Goal: Information Seeking & Learning: Learn about a topic

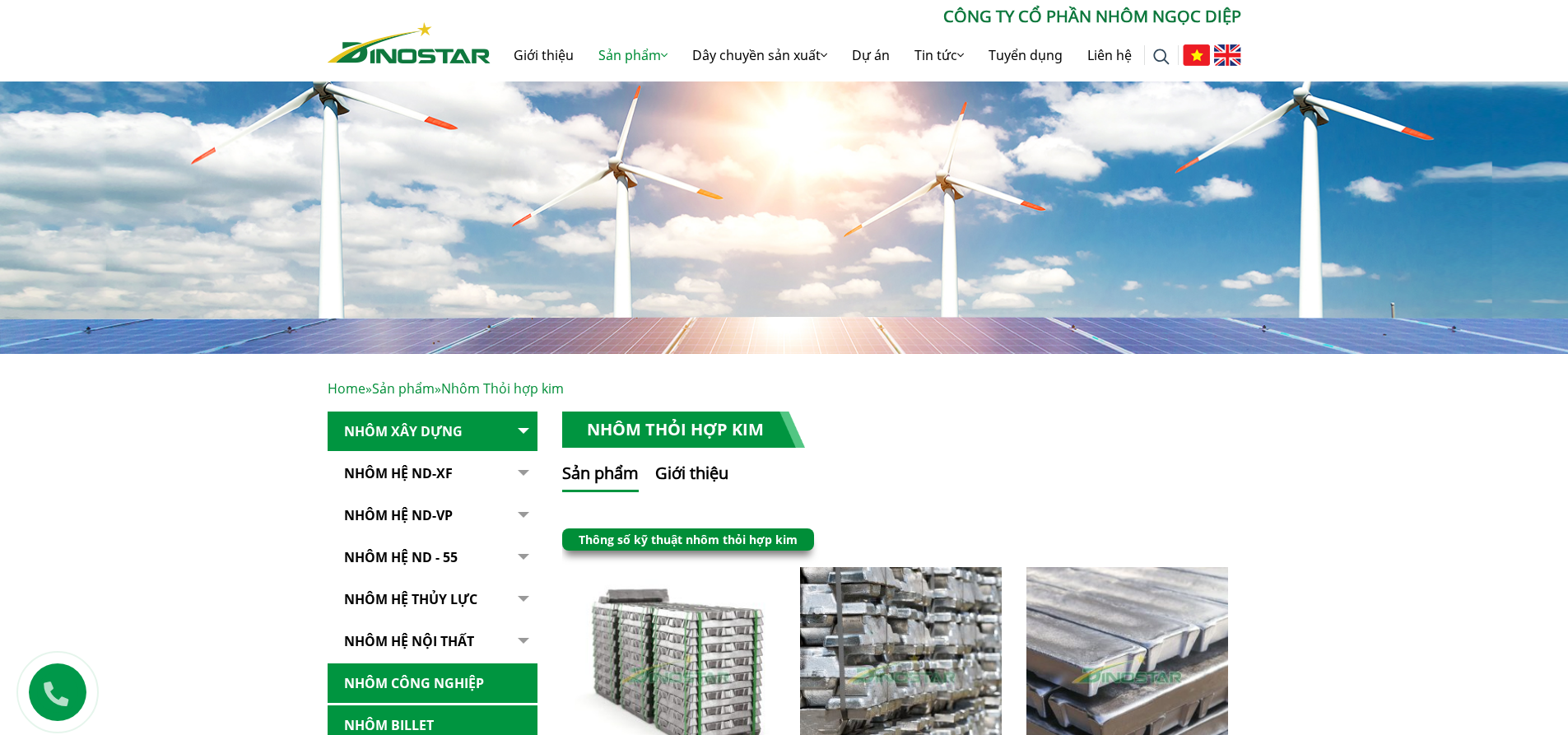
click at [416, 477] on link "Nhôm Hệ ND-XF" at bounding box center [433, 474] width 210 height 40
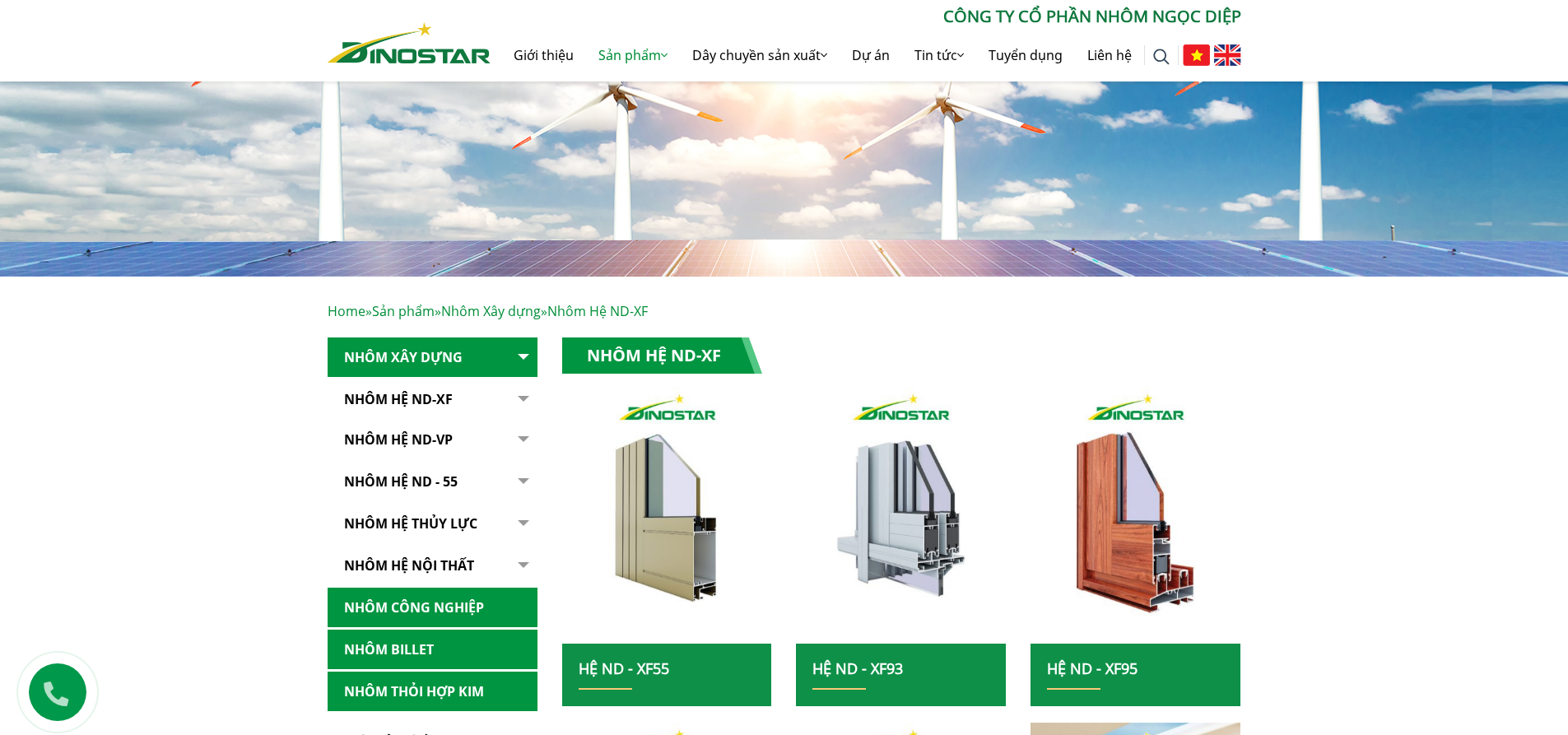
scroll to position [164, 0]
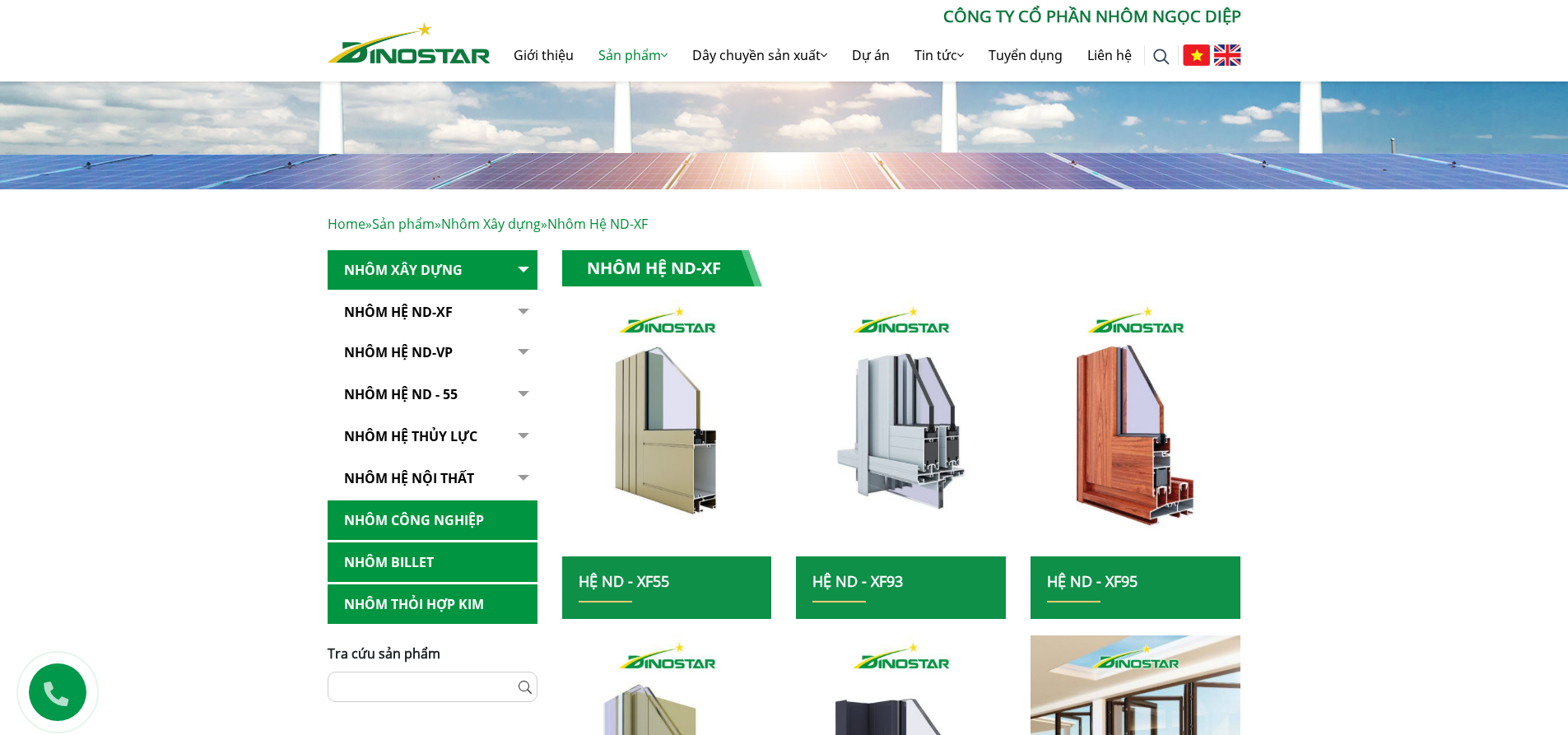
click at [434, 382] on link "NHÔM HỆ ND - 55" at bounding box center [433, 395] width 210 height 40
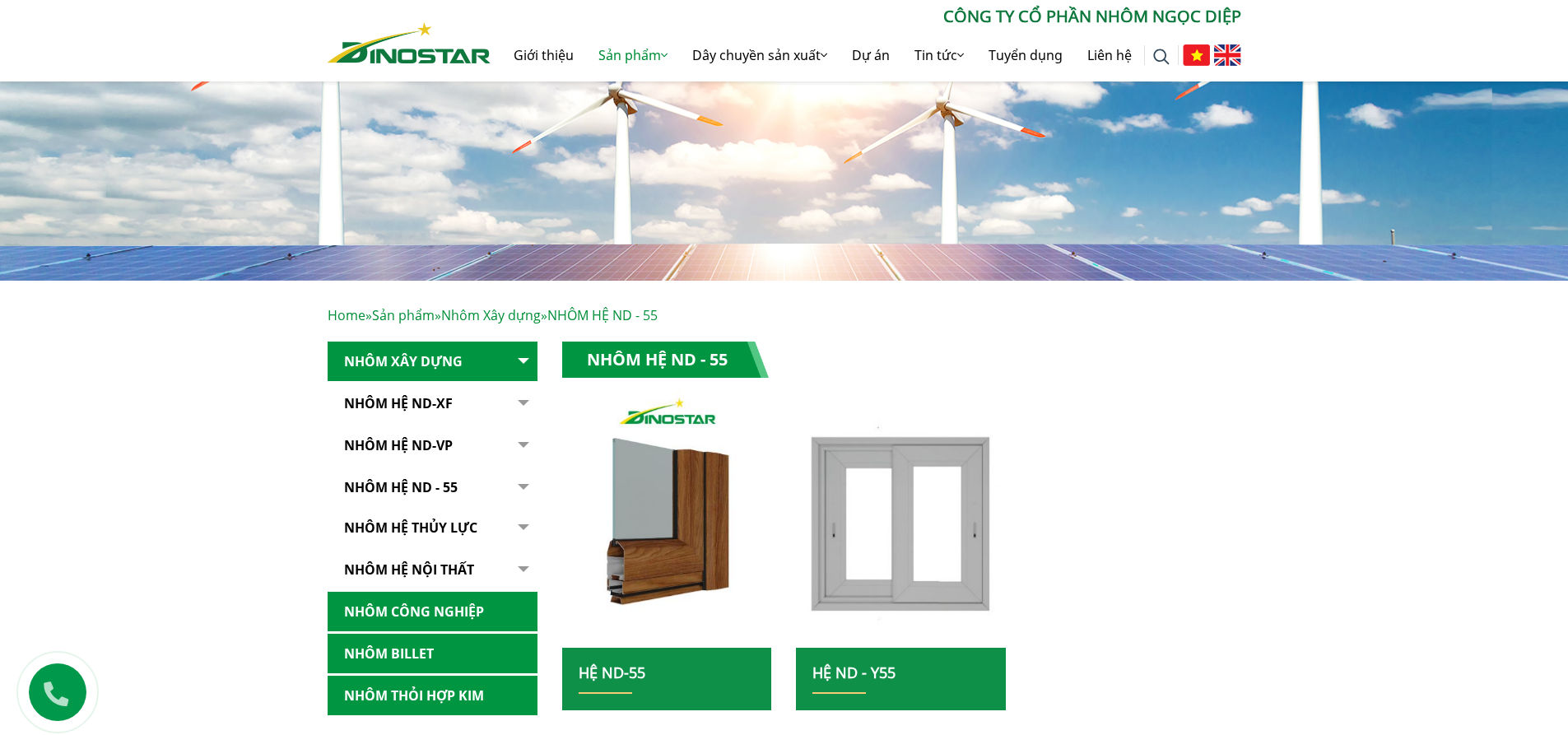
scroll to position [329, 0]
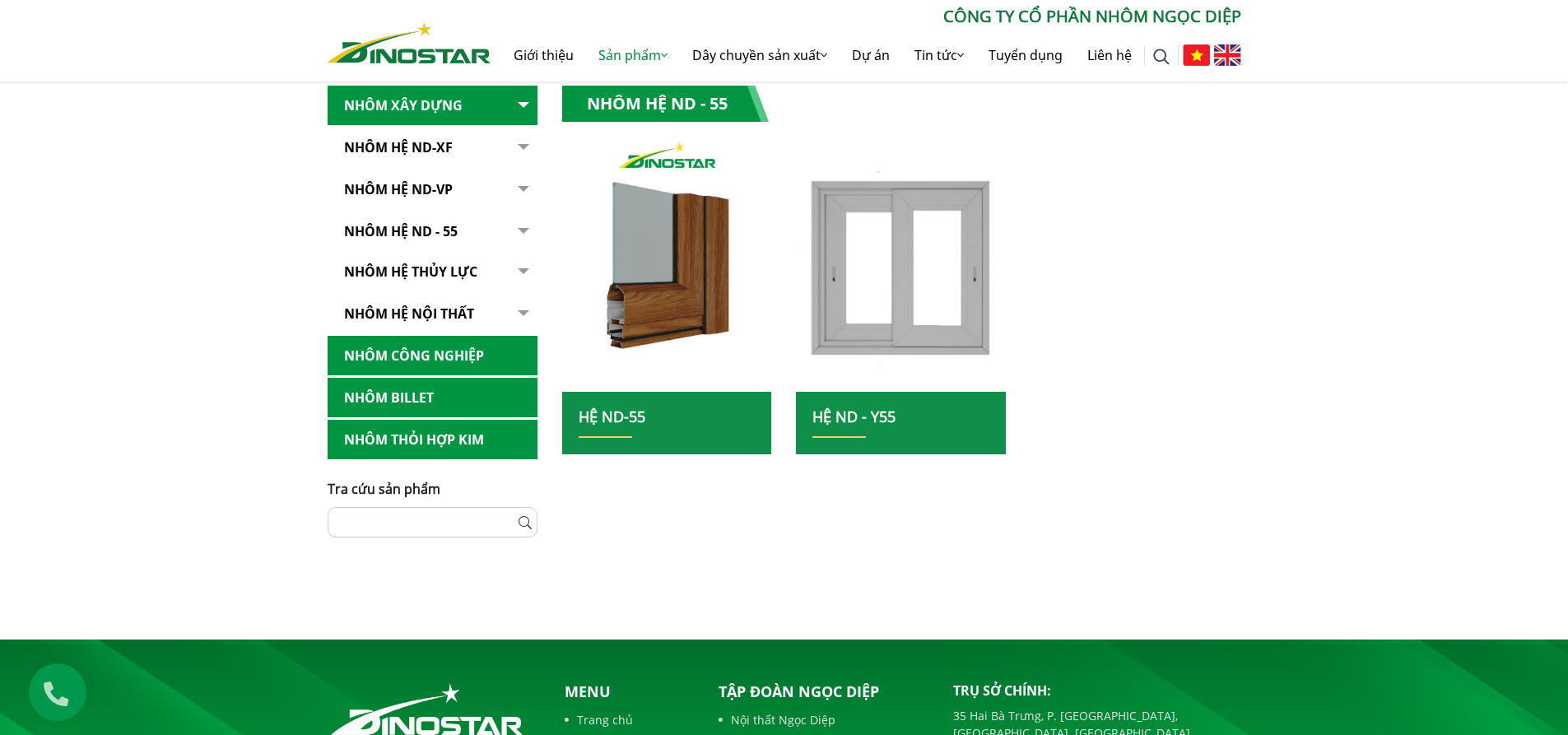
click at [430, 263] on link "Nhôm hệ thủy lực" at bounding box center [433, 272] width 210 height 40
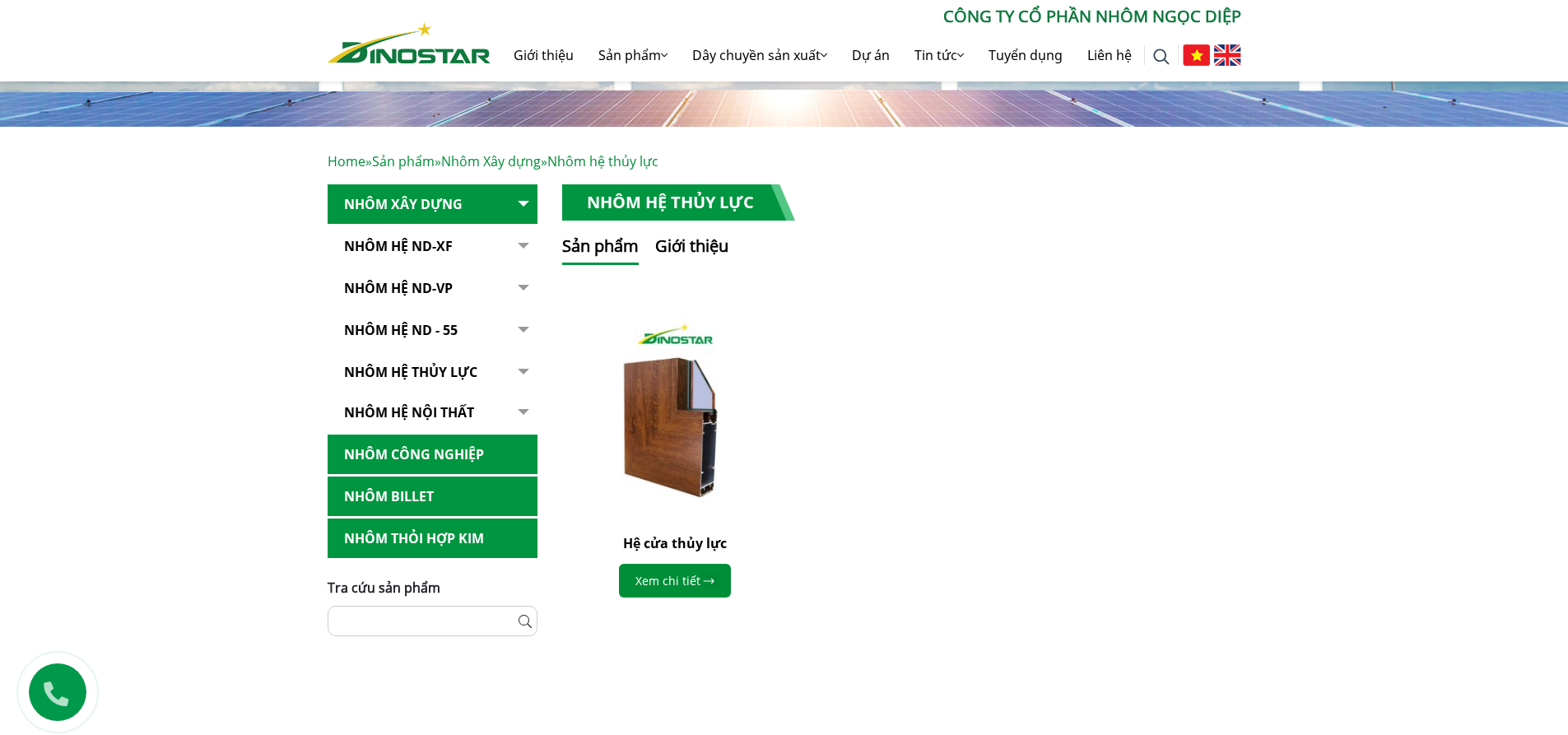
scroll to position [329, 0]
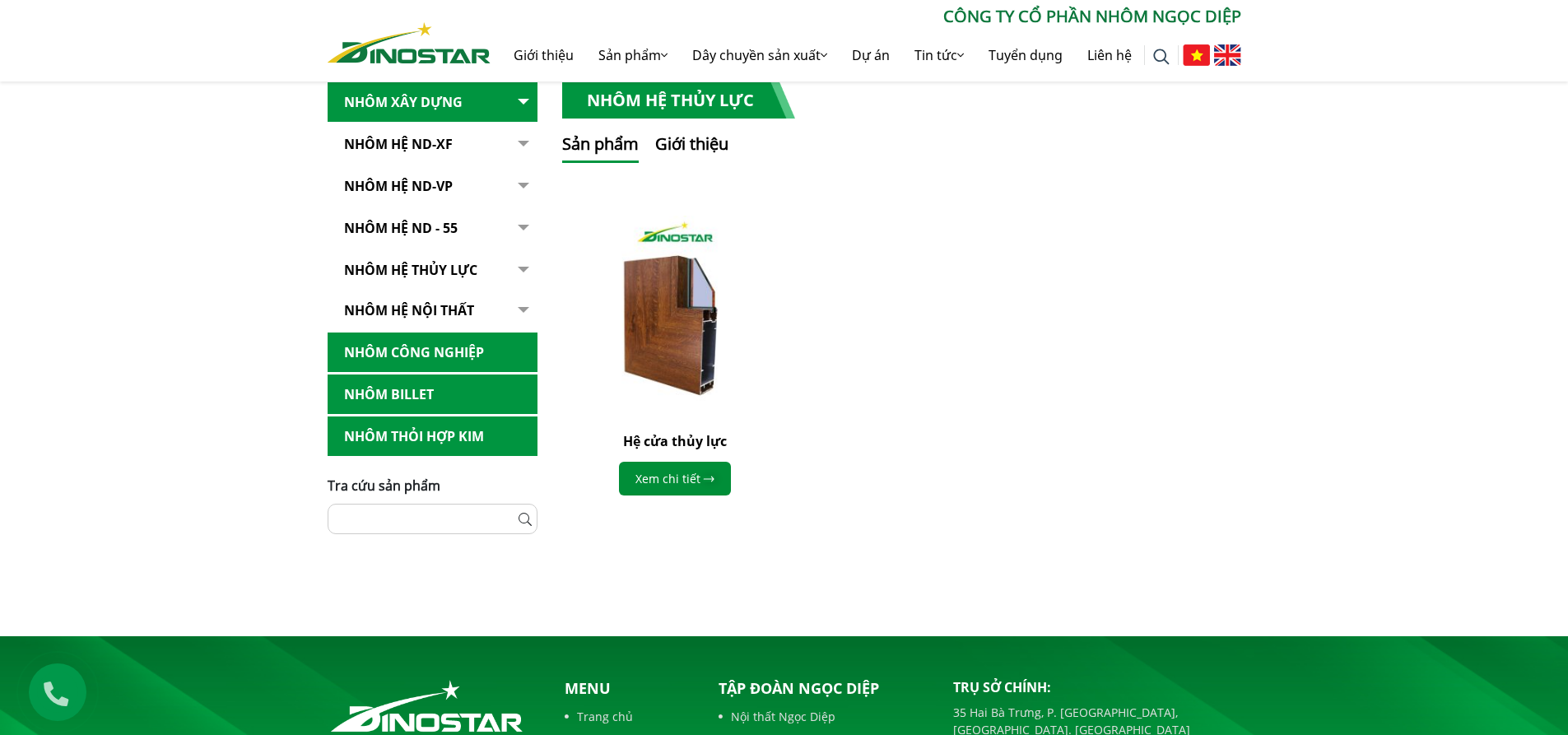
click at [453, 309] on link "Nhôm hệ nội thất" at bounding box center [433, 310] width 210 height 40
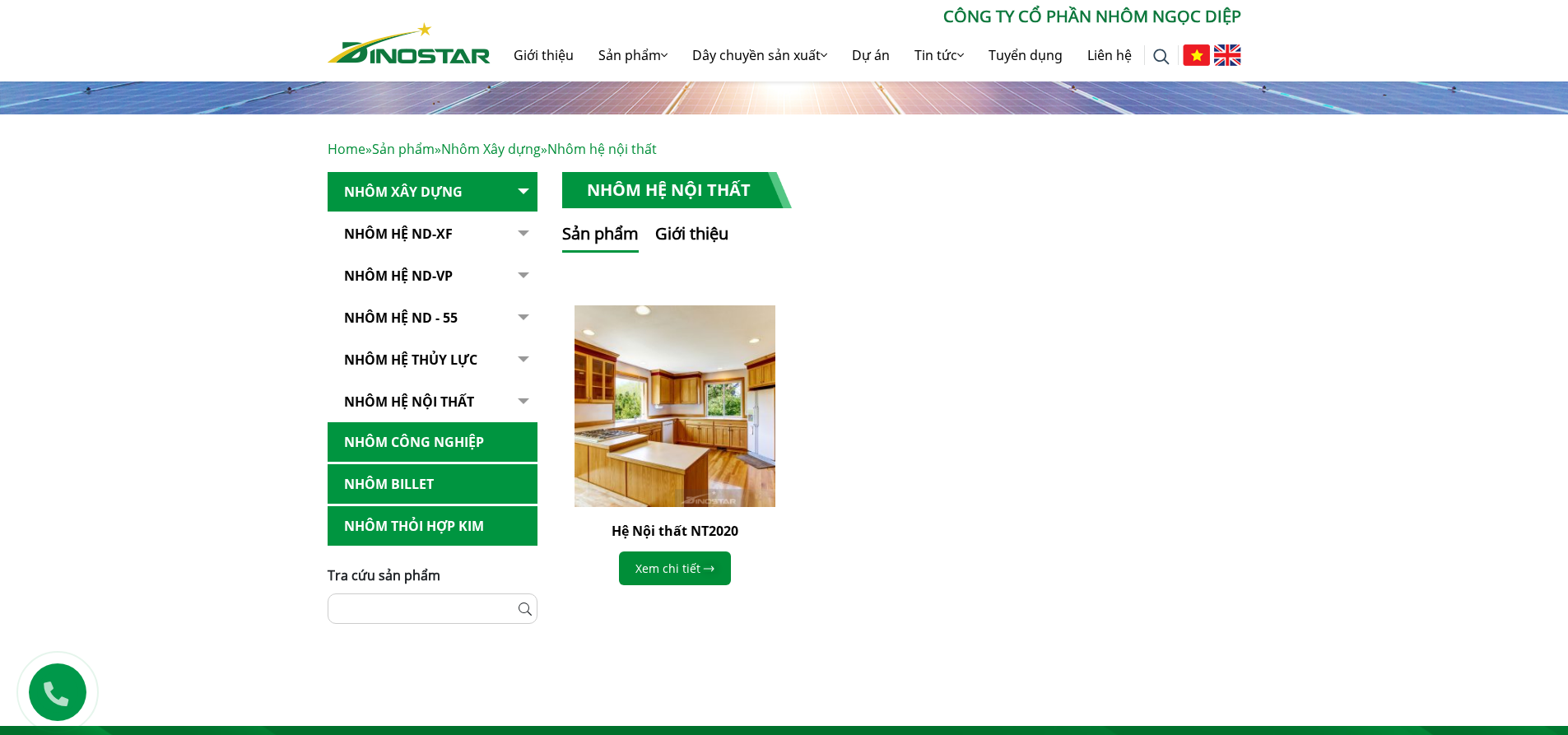
scroll to position [247, 0]
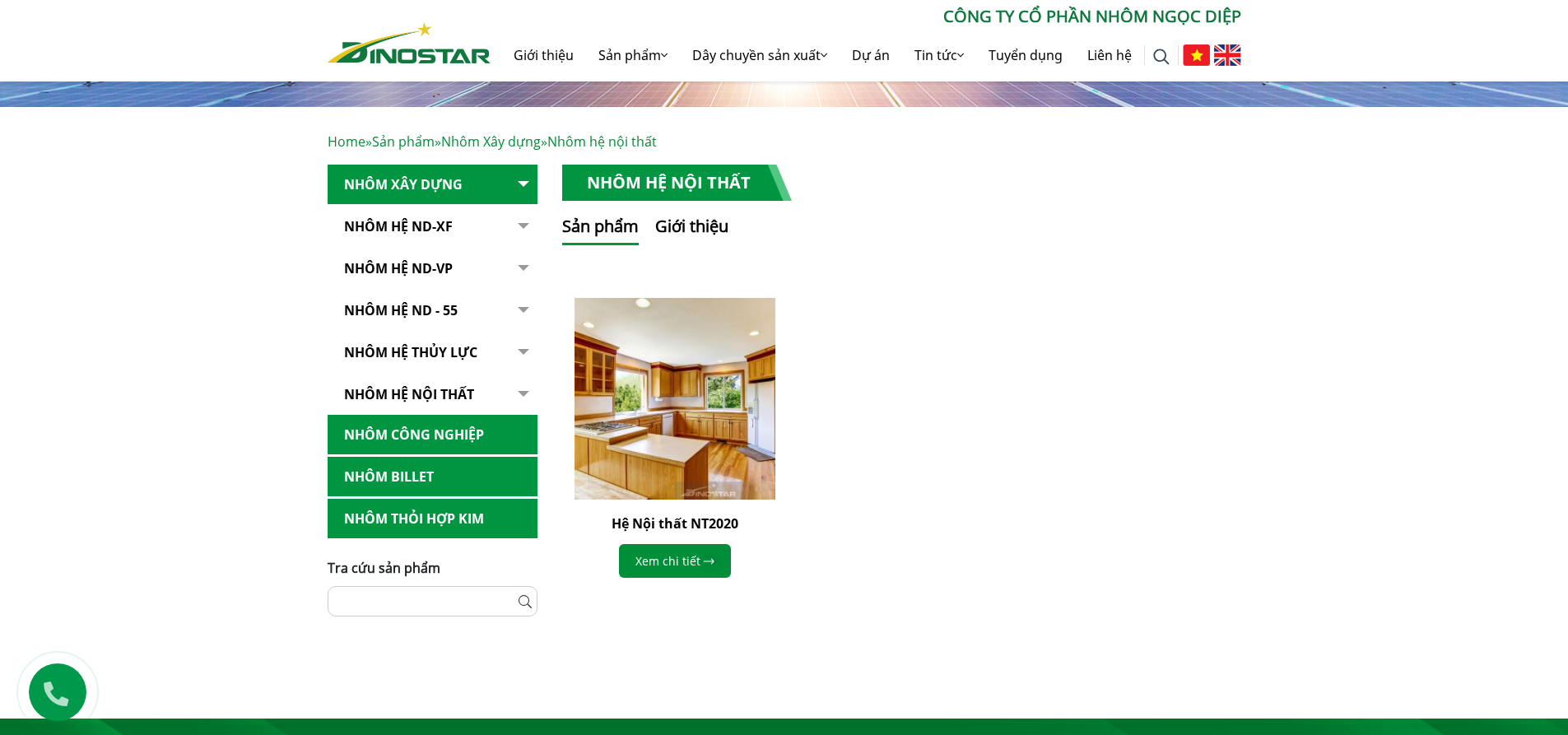
click at [469, 427] on link "Nhôm Công nghiệp" at bounding box center [433, 435] width 210 height 40
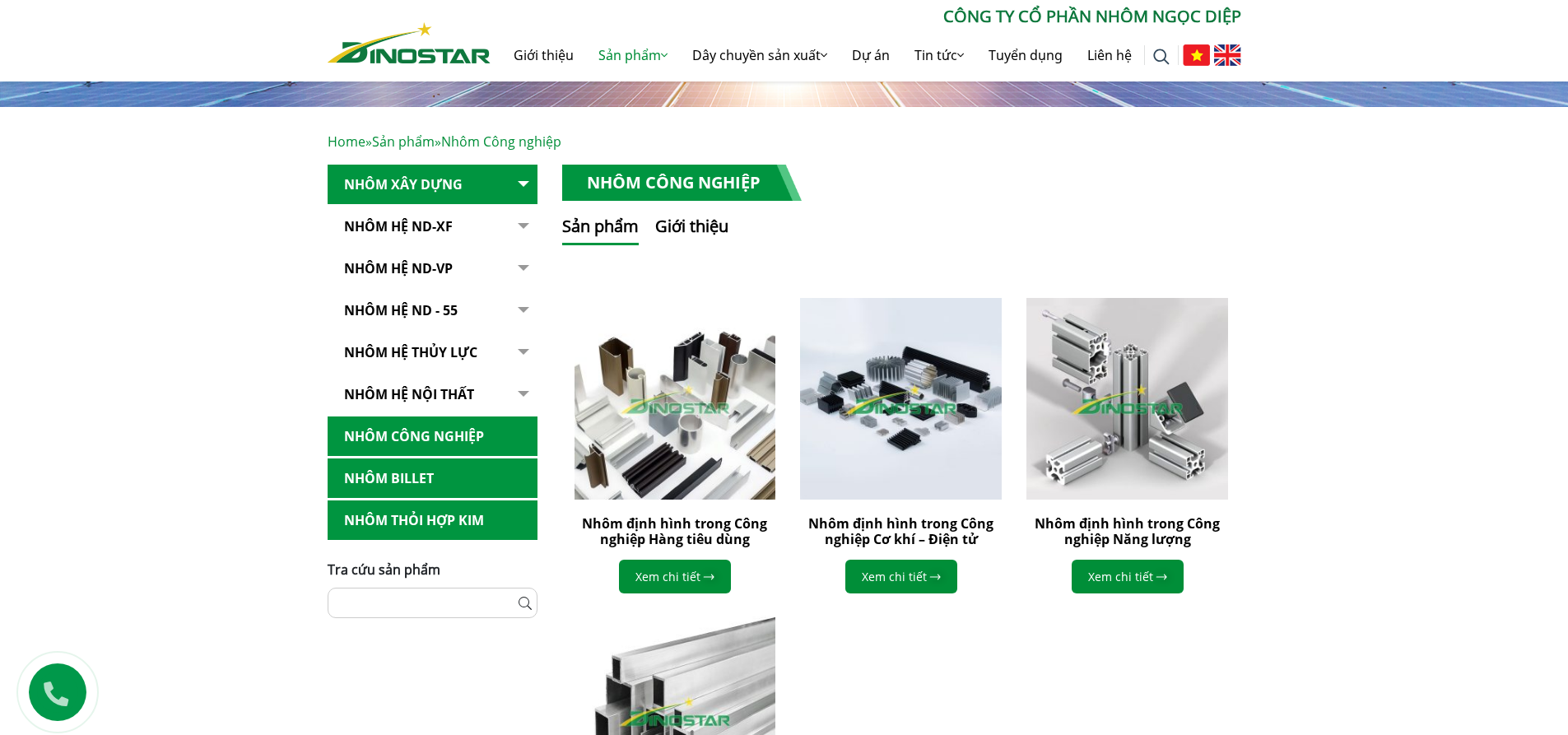
scroll to position [329, 0]
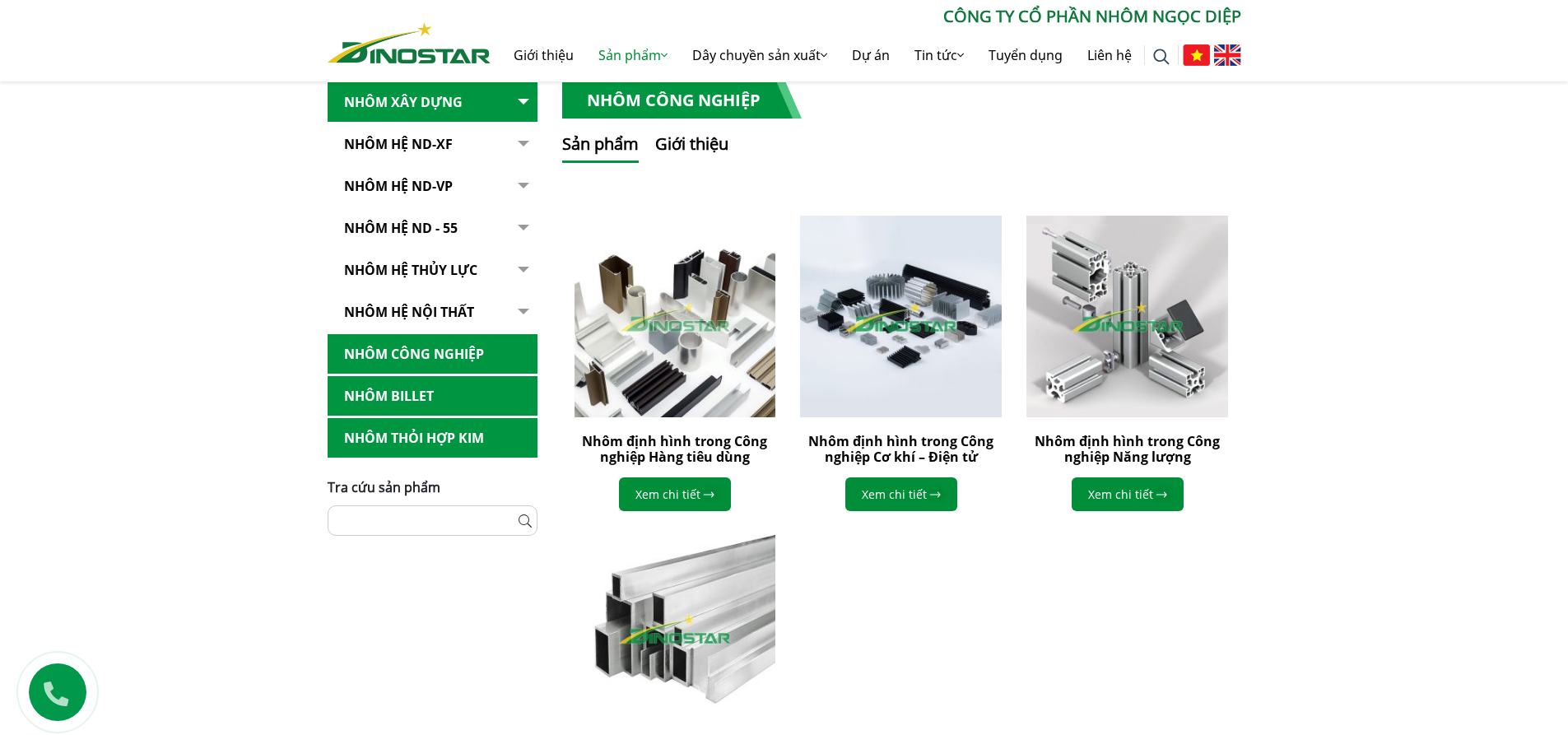
click at [413, 396] on link "Nhôm Billet" at bounding box center [433, 397] width 210 height 40
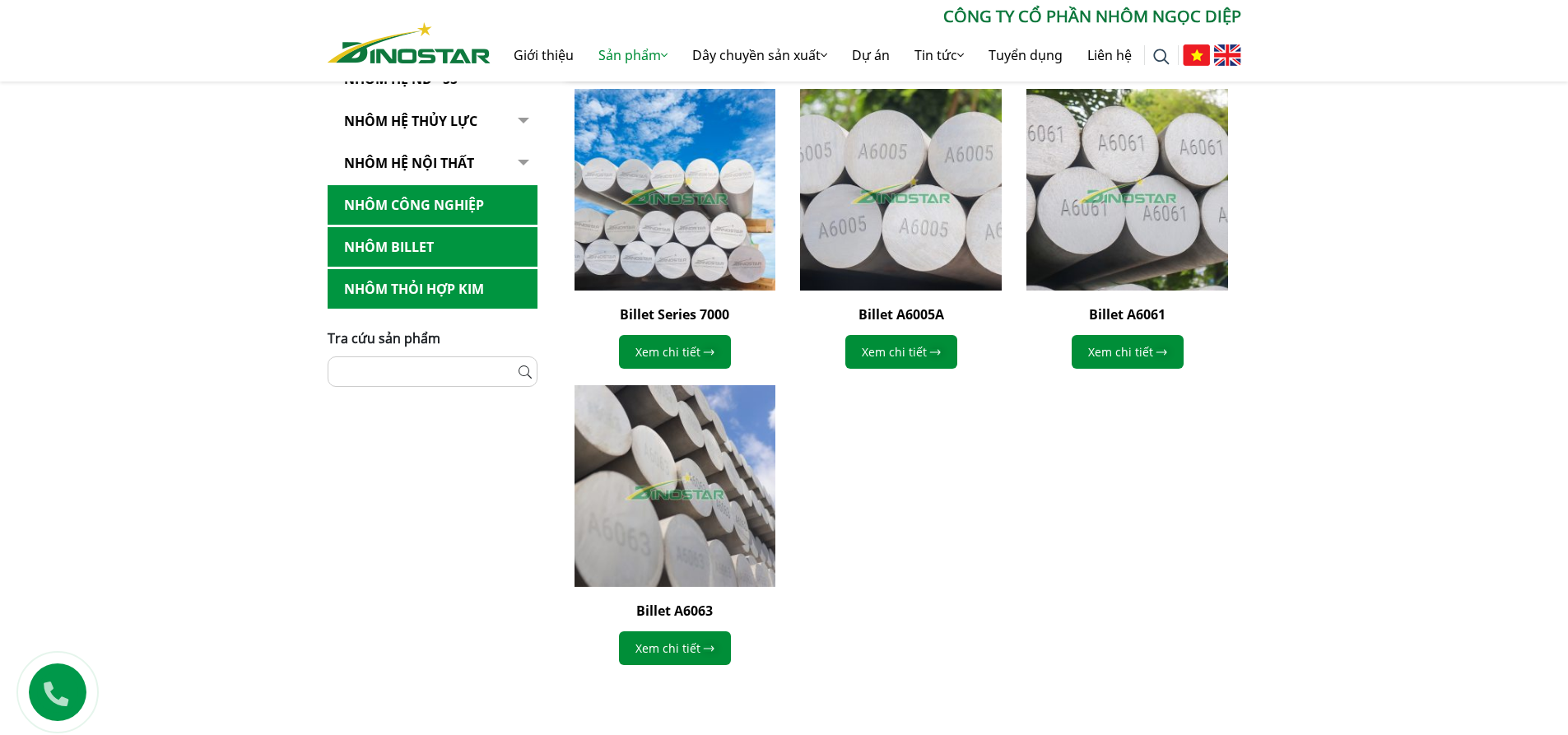
scroll to position [494, 0]
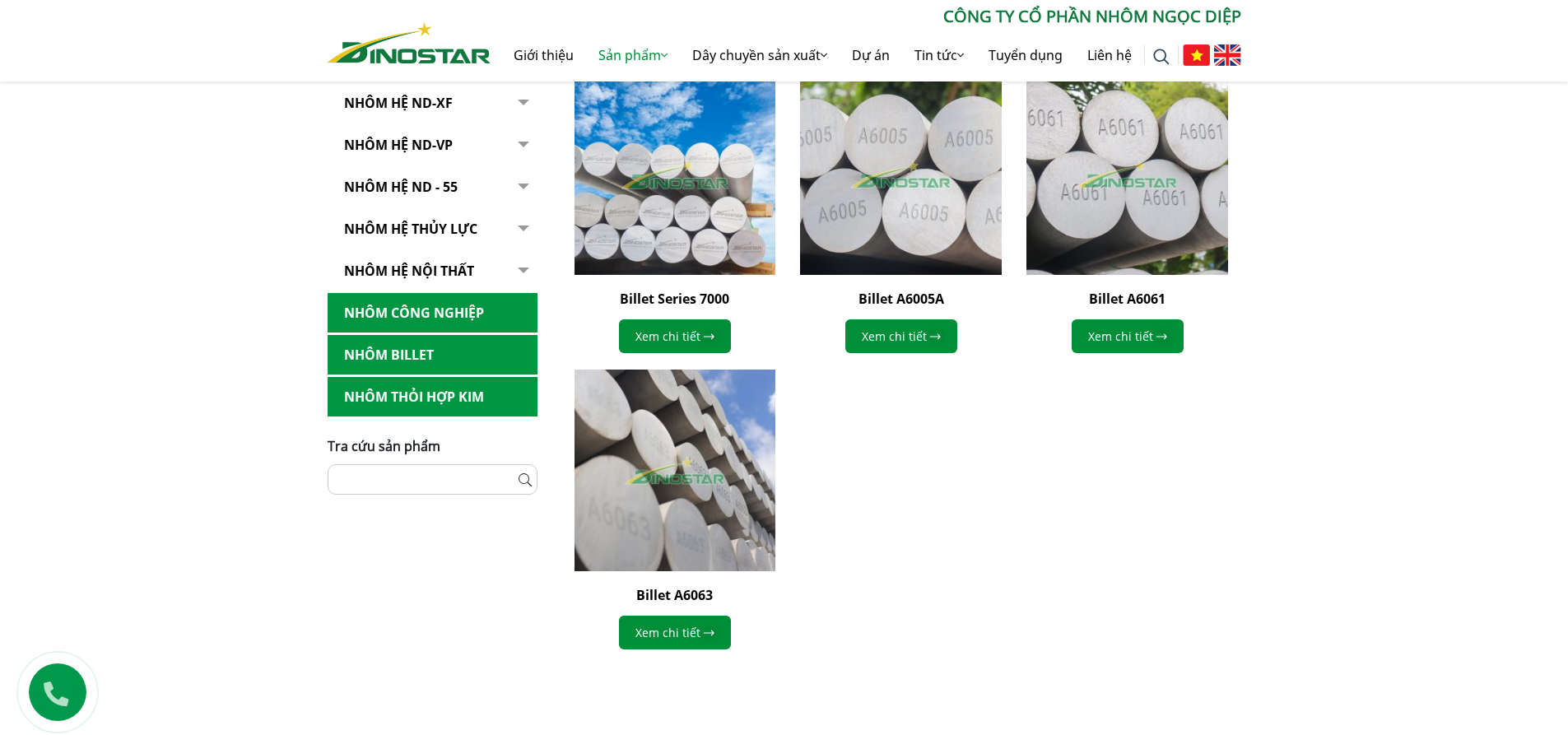
click at [463, 388] on link "Nhôm Thỏi hợp kim" at bounding box center [433, 397] width 210 height 40
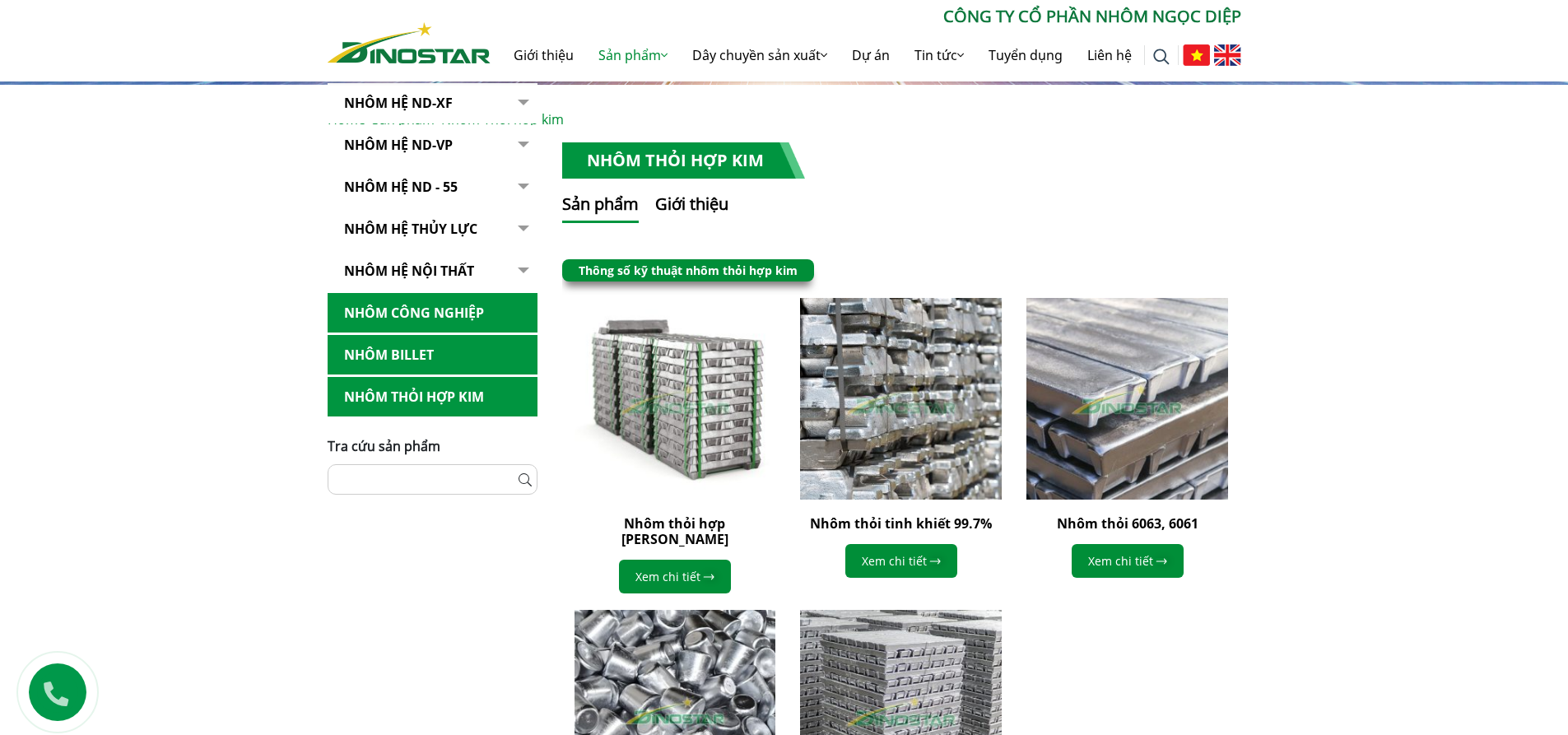
scroll to position [247, 0]
